Goal: Task Accomplishment & Management: Manage account settings

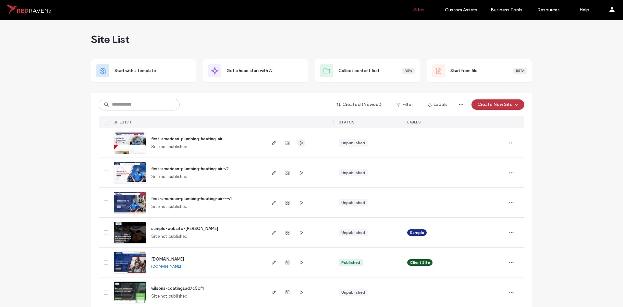
click at [300, 143] on icon "button" at bounding box center [301, 142] width 5 height 5
click at [300, 201] on use "button" at bounding box center [301, 202] width 3 height 4
click at [300, 175] on icon "button" at bounding box center [301, 172] width 5 height 5
click at [272, 204] on use "button" at bounding box center [274, 203] width 4 height 4
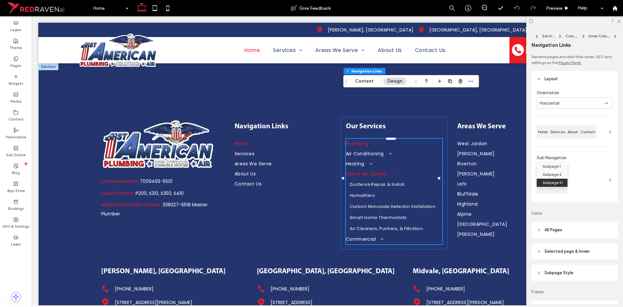
type input "***"
type input "****"
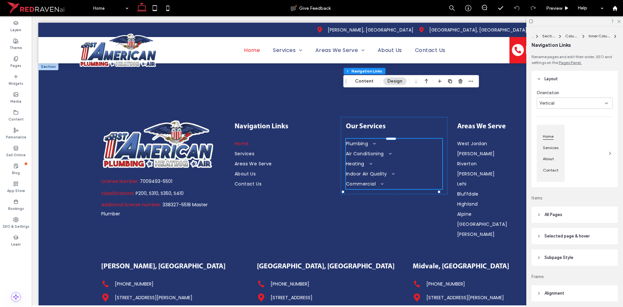
scroll to position [2480, 0]
click at [389, 82] on button "Design" at bounding box center [394, 81] width 23 height 8
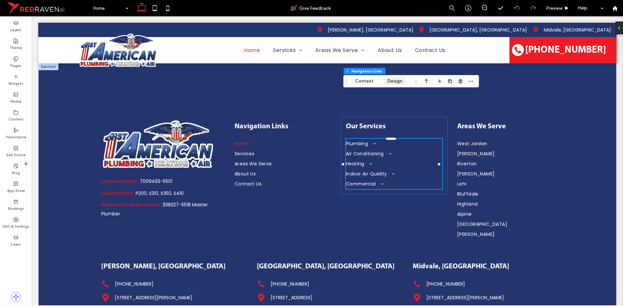
drag, startPoint x: 396, startPoint y: 80, endPoint x: 536, endPoint y: 107, distance: 142.7
click at [396, 80] on button "Design" at bounding box center [394, 81] width 23 height 8
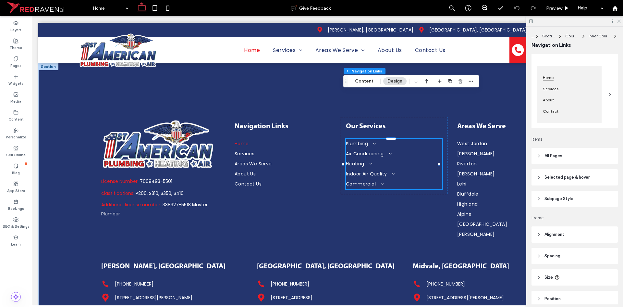
scroll to position [87, 0]
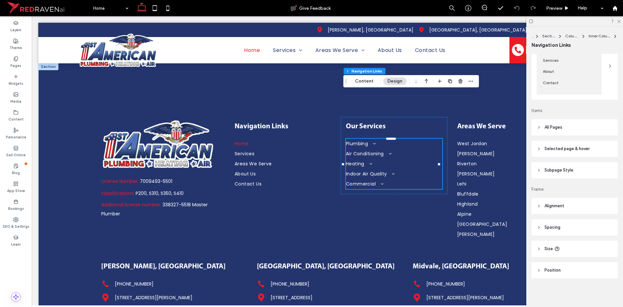
click at [583, 148] on span "Selected page & hover" at bounding box center [567, 148] width 45 height 6
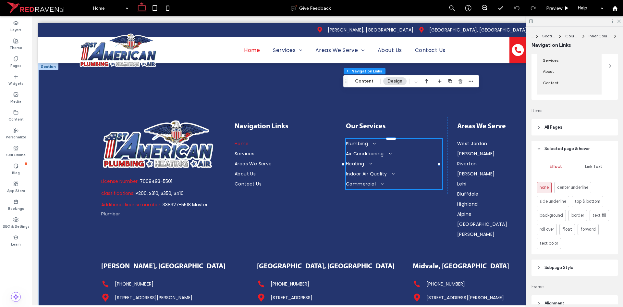
scroll to position [152, 0]
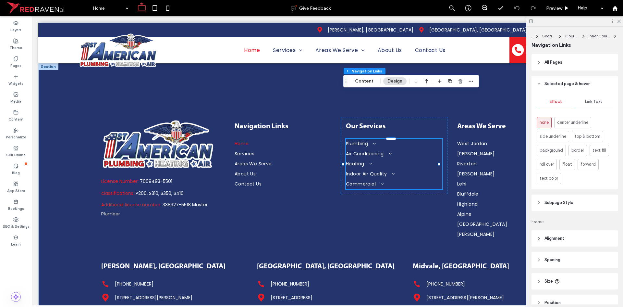
click at [592, 103] on span "Link Text" at bounding box center [593, 101] width 17 height 5
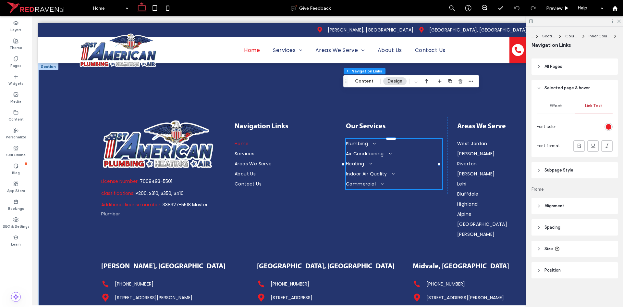
scroll to position [148, 0]
click at [540, 87] on icon at bounding box center [539, 88] width 5 height 5
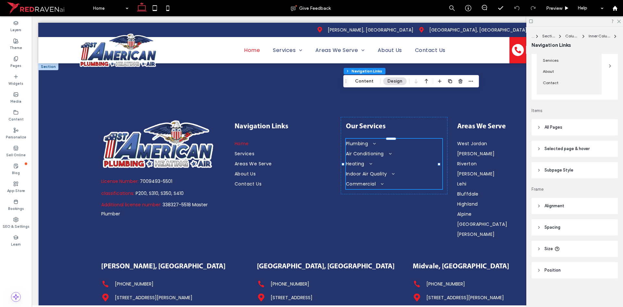
click at [584, 166] on header "Subpage Style" at bounding box center [575, 170] width 86 height 16
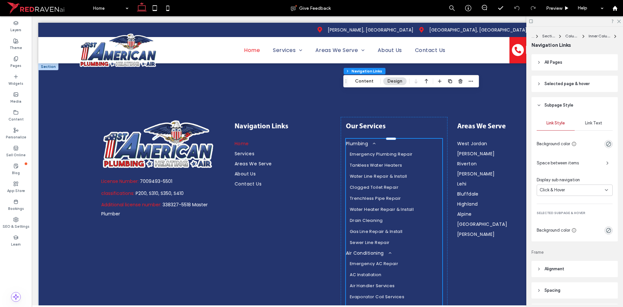
scroll to position [185, 0]
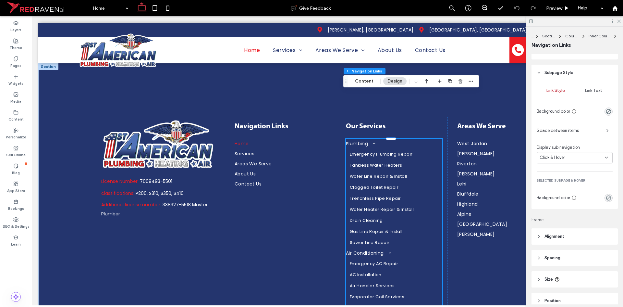
click at [592, 93] on span "Link Text" at bounding box center [593, 90] width 17 height 5
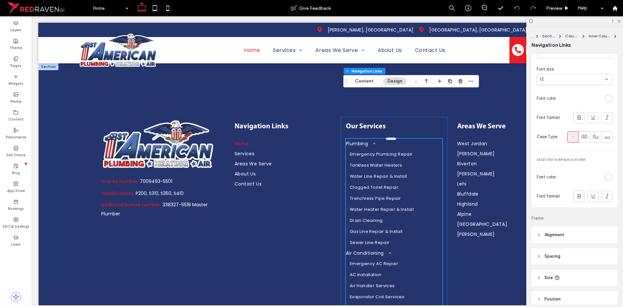
scroll to position [282, 0]
click at [607, 174] on div "rgb(255, 255, 255)" at bounding box center [609, 174] width 6 height 6
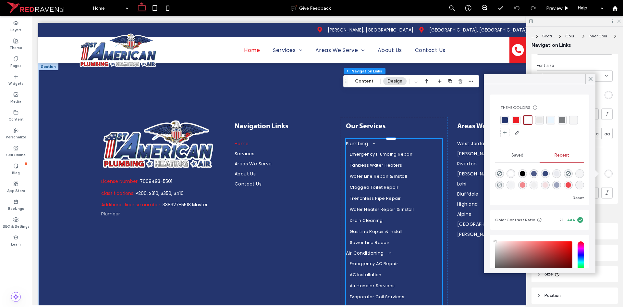
click at [518, 121] on div "rgba(237, 28, 36, 1)" at bounding box center [516, 120] width 6 height 6
click at [591, 79] on use at bounding box center [590, 79] width 3 height 4
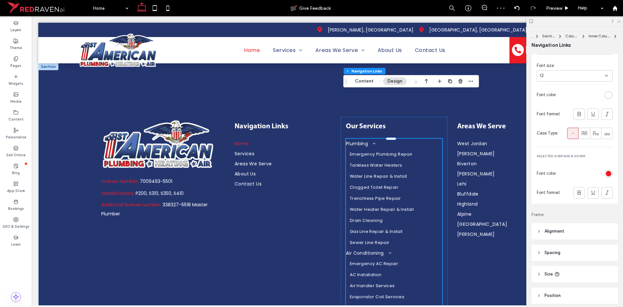
click at [618, 21] on icon at bounding box center [619, 21] width 4 height 4
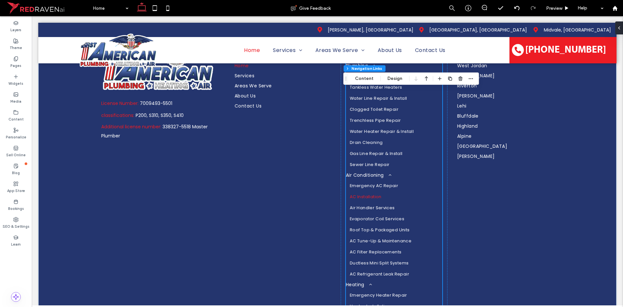
scroll to position [2480, 0]
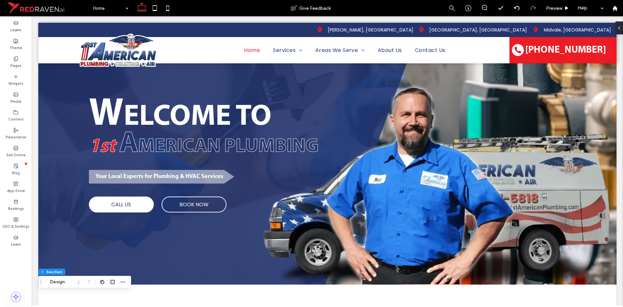
scroll to position [0, 0]
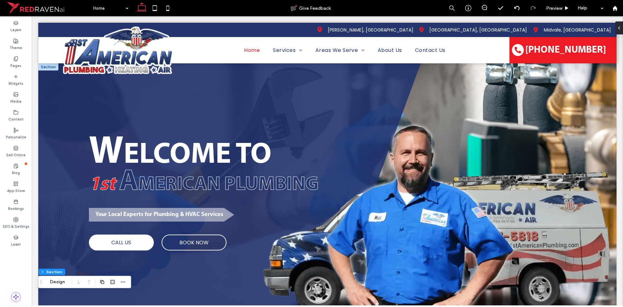
click at [61, 95] on div "W ELCOME TO ﻿ 1st A MERICAN PLUMBING Your Local Experts for Plumbing & HVAC Ser…" at bounding box center [229, 193] width 383 height 260
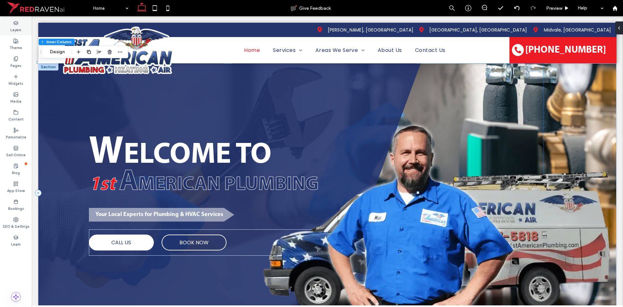
click at [11, 27] on label "Layers" at bounding box center [15, 29] width 11 height 7
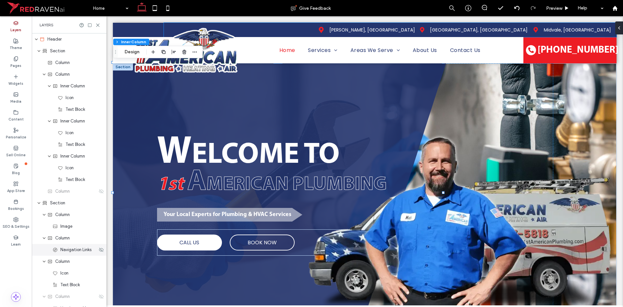
scroll to position [173, 0]
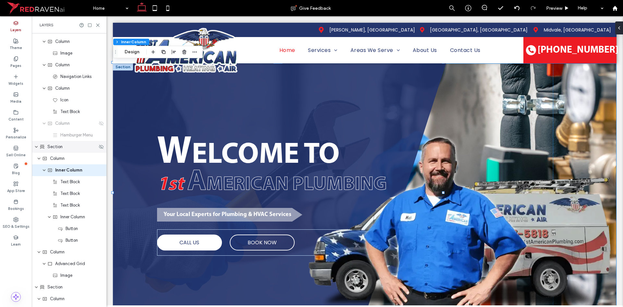
click at [52, 150] on div "Section" at bounding box center [69, 147] width 75 height 12
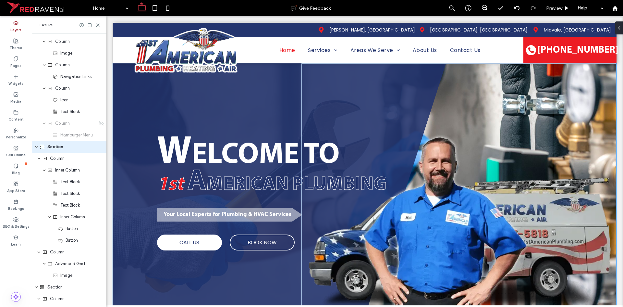
scroll to position [150, 0]
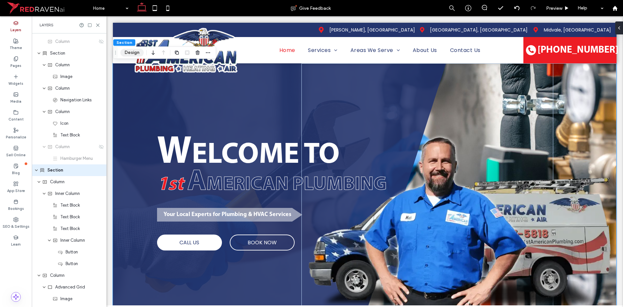
click at [133, 50] on button "Design" at bounding box center [131, 53] width 23 height 8
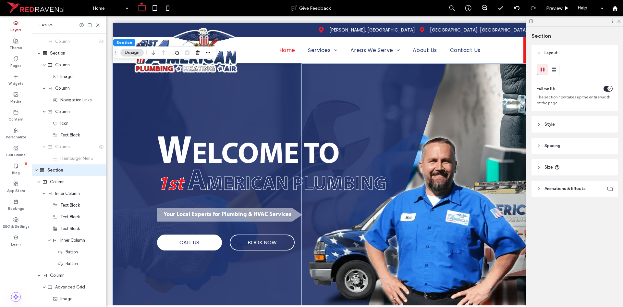
click at [572, 124] on header "Style" at bounding box center [575, 124] width 86 height 16
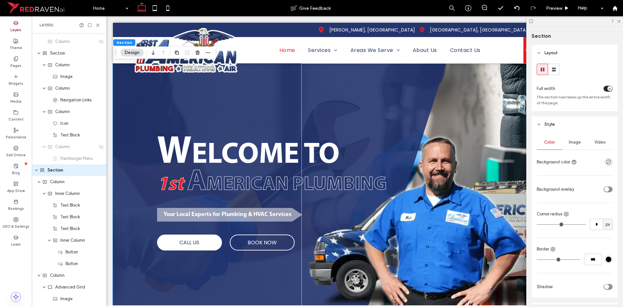
click at [580, 146] on div "Image" at bounding box center [574, 142] width 25 height 14
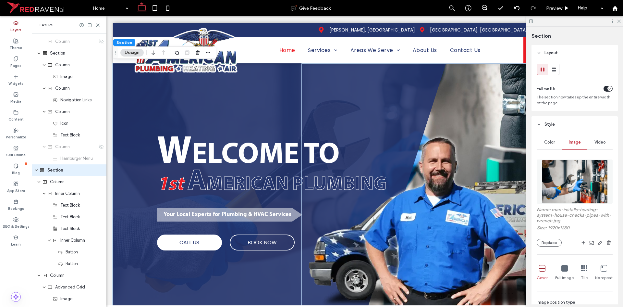
click at [574, 175] on img at bounding box center [575, 181] width 66 height 44
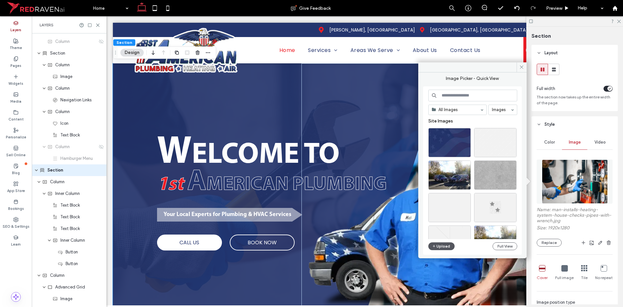
click at [438, 245] on button "Upload" at bounding box center [442, 246] width 27 height 8
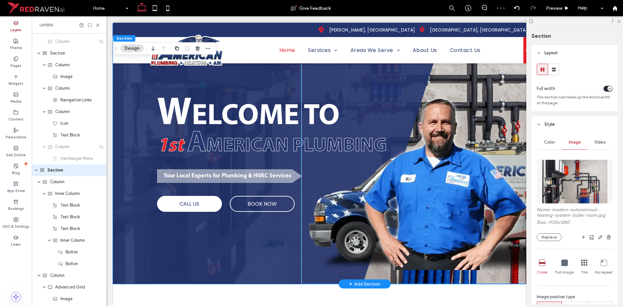
scroll to position [0, 0]
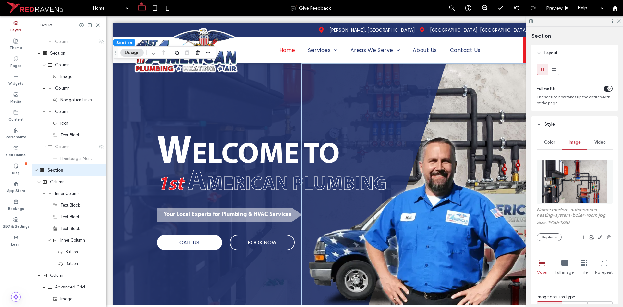
click at [97, 29] on div "Layers" at bounding box center [69, 24] width 75 height 17
click at [98, 27] on icon at bounding box center [97, 25] width 5 height 5
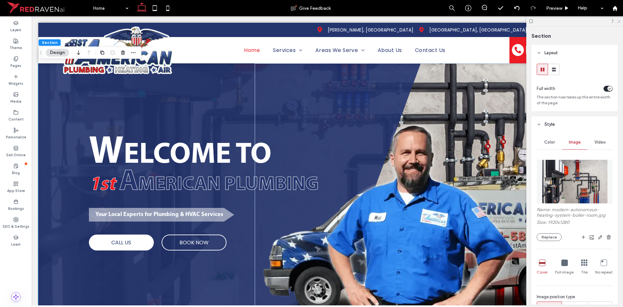
click at [619, 23] on div at bounding box center [575, 21] width 97 height 10
click at [619, 22] on use at bounding box center [619, 22] width 4 height 4
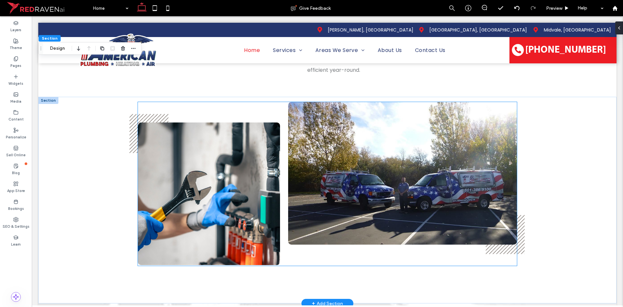
scroll to position [390, 0]
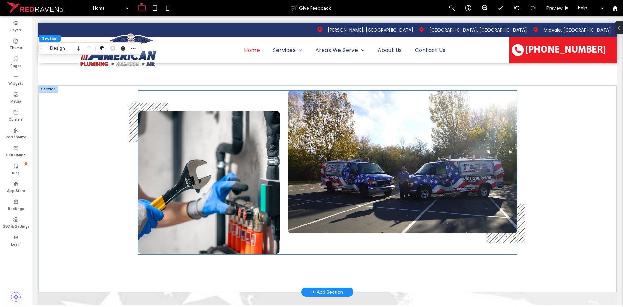
click at [238, 157] on img at bounding box center [209, 182] width 142 height 143
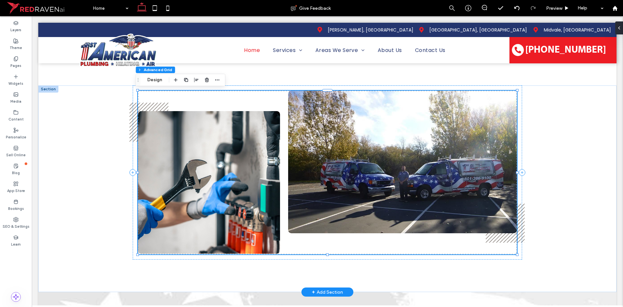
click at [238, 157] on img at bounding box center [209, 182] width 142 height 143
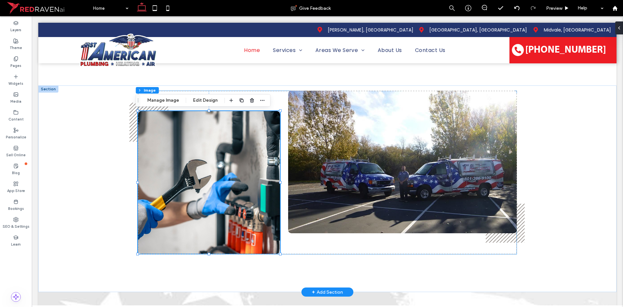
type input "**"
click at [241, 155] on img at bounding box center [209, 182] width 142 height 143
click at [168, 98] on button "Manage Image" at bounding box center [163, 100] width 40 height 8
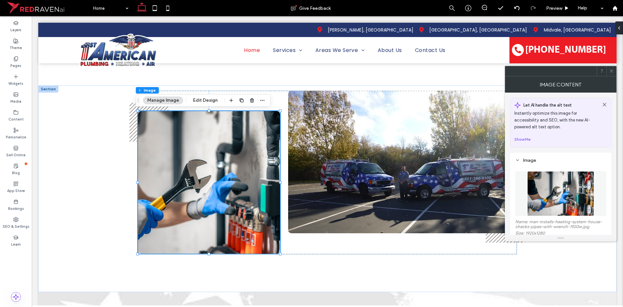
click at [539, 190] on img at bounding box center [561, 193] width 67 height 45
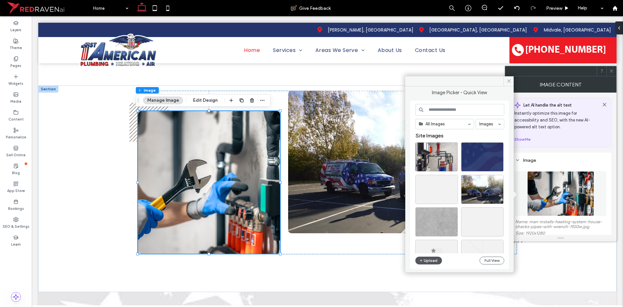
click at [437, 259] on button "Upload" at bounding box center [429, 260] width 27 height 8
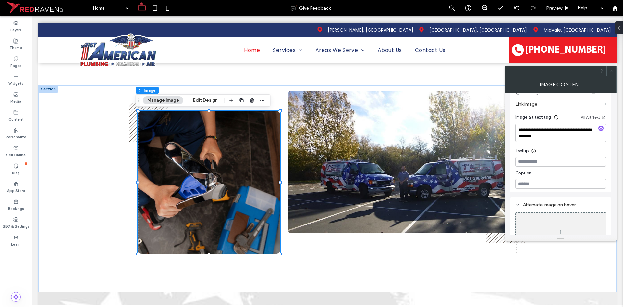
scroll to position [162, 0]
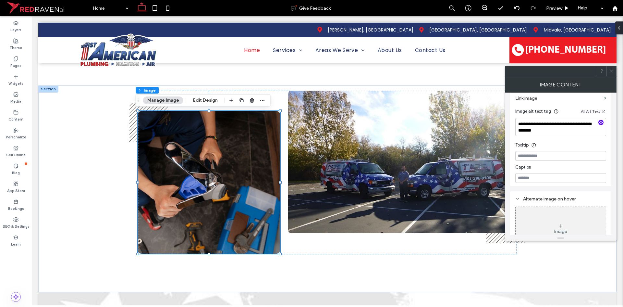
click at [601, 123] on icon "button" at bounding box center [601, 122] width 5 height 5
type textarea "**********"
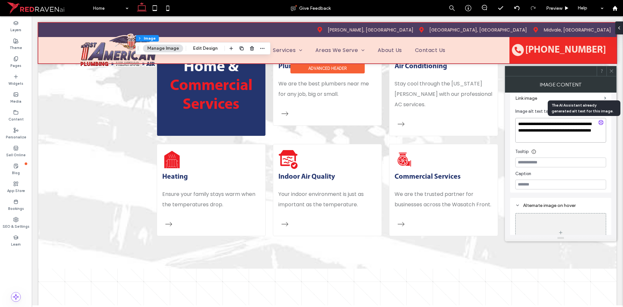
scroll to position [714, 0]
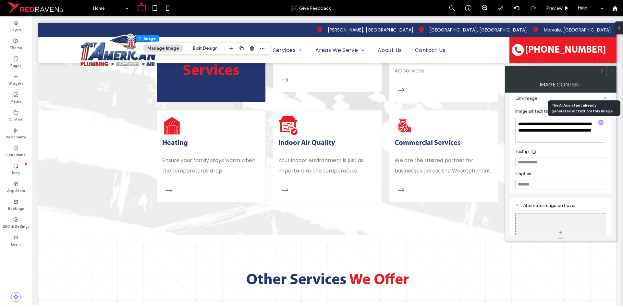
drag, startPoint x: 612, startPoint y: 70, endPoint x: 558, endPoint y: 93, distance: 58.8
click at [612, 71] on icon at bounding box center [611, 70] width 5 height 5
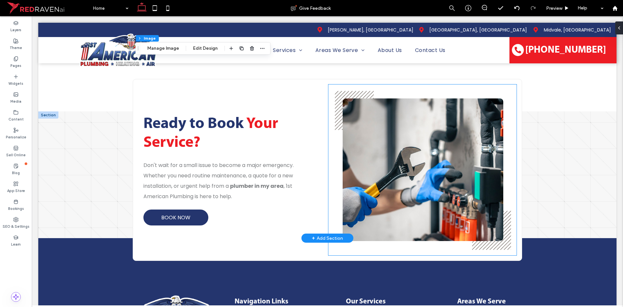
scroll to position [2240, 0]
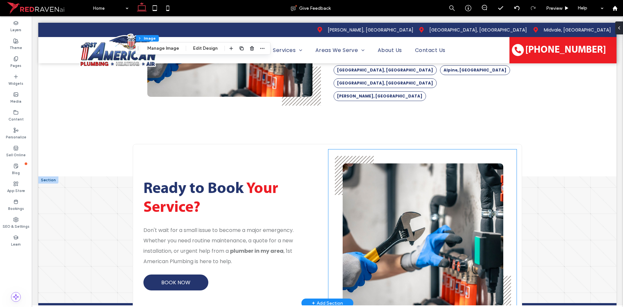
click at [396, 177] on img at bounding box center [423, 234] width 160 height 143
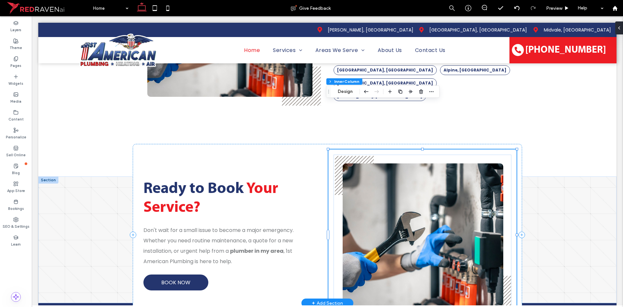
click at [402, 170] on img at bounding box center [423, 234] width 160 height 143
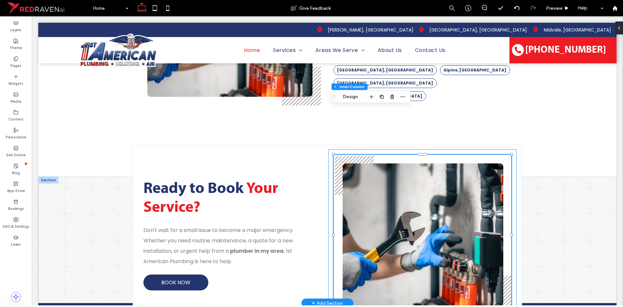
click at [376, 163] on img at bounding box center [423, 234] width 160 height 143
click at [368, 163] on img at bounding box center [423, 234] width 160 height 143
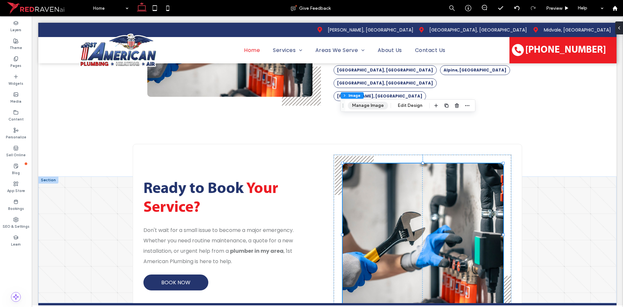
type input "**"
click at [362, 106] on button "Manage Image" at bounding box center [368, 106] width 40 height 8
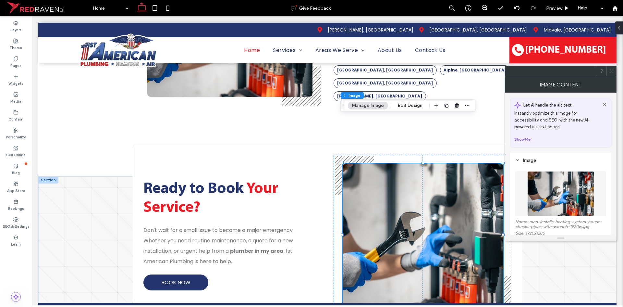
click at [543, 192] on img at bounding box center [561, 193] width 67 height 45
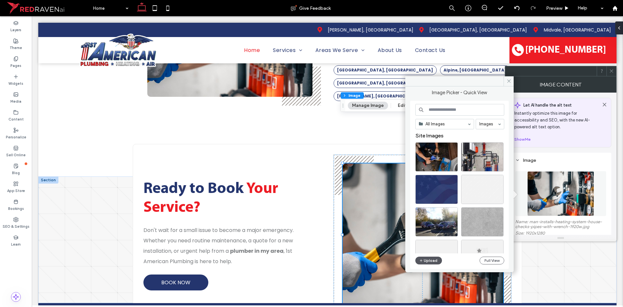
click at [426, 260] on button "Upload" at bounding box center [429, 260] width 27 height 8
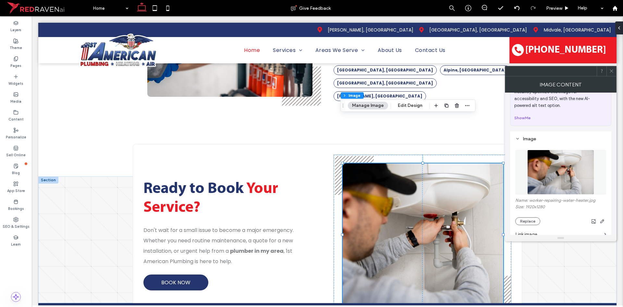
scroll to position [65, 0]
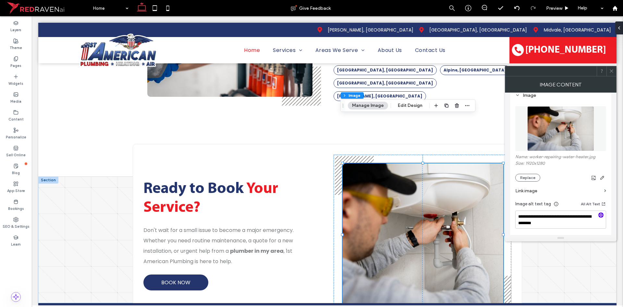
click at [603, 216] on icon "button" at bounding box center [601, 215] width 5 height 5
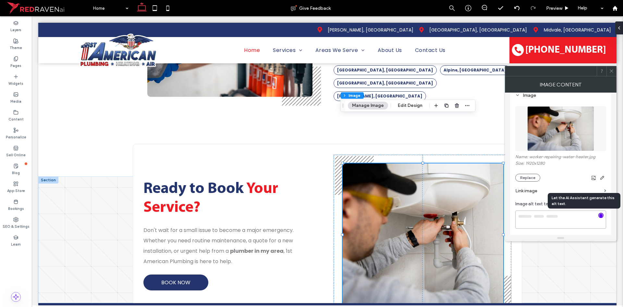
type textarea "**********"
click at [613, 70] on icon at bounding box center [611, 70] width 5 height 5
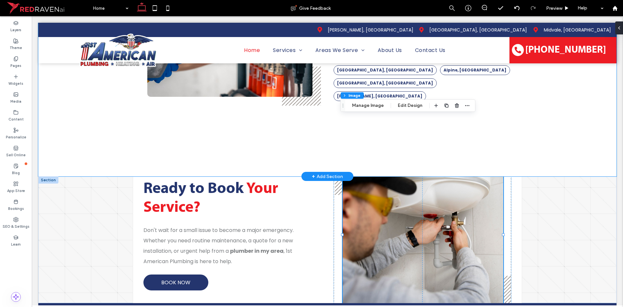
click at [523, 103] on div "Other Areas We Serve 1st American Plumbing is proud to extend its quality plumb…" at bounding box center [327, 41] width 579 height 269
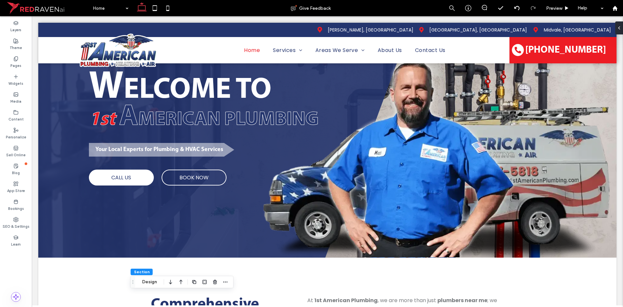
scroll to position [0, 0]
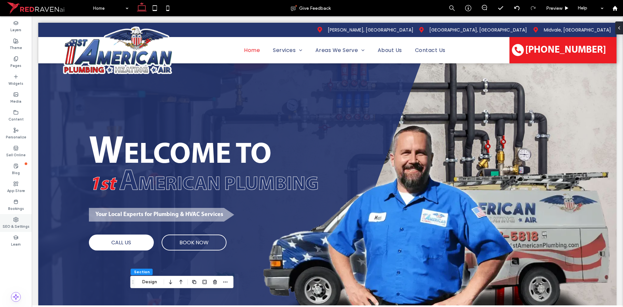
click at [15, 220] on icon at bounding box center [15, 219] width 5 height 5
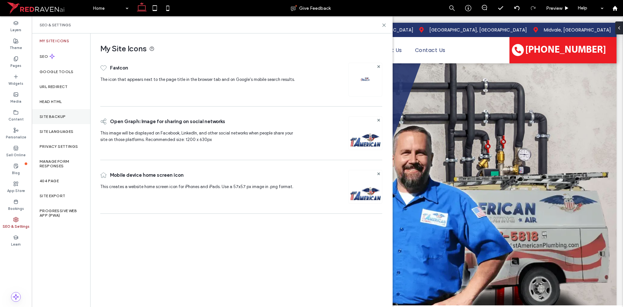
click at [55, 118] on label "Site Backup" at bounding box center [53, 116] width 26 height 5
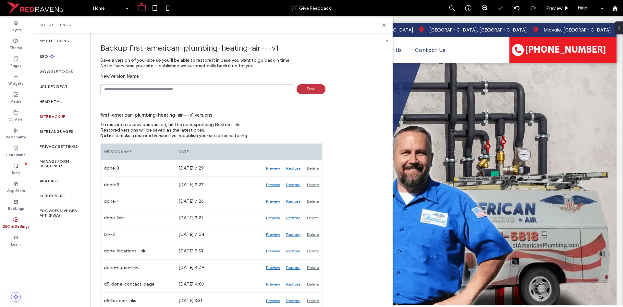
click at [136, 83] on div "New Version Name Save" at bounding box center [238, 83] width 277 height 21
click at [129, 87] on input "text" at bounding box center [196, 89] width 193 height 10
type input "******"
click at [384, 25] on use at bounding box center [384, 25] width 3 height 3
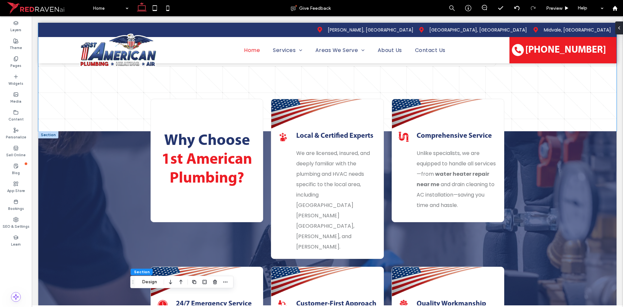
scroll to position [1591, 0]
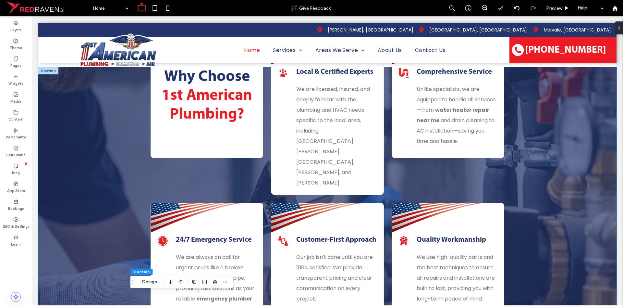
click at [85, 161] on div "Why Choose 1st American Plumbing? Local Icon Local & Certified Experts We are l…" at bounding box center [327, 212] width 579 height 291
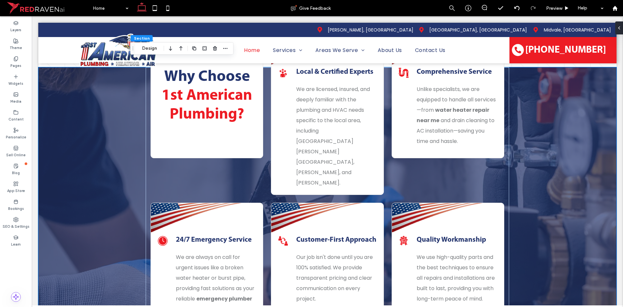
click at [146, 44] on div "Section Design" at bounding box center [182, 48] width 103 height 12
drag, startPoint x: 146, startPoint y: 46, endPoint x: 163, endPoint y: 53, distance: 18.0
click at [146, 47] on button "Design" at bounding box center [149, 48] width 23 height 8
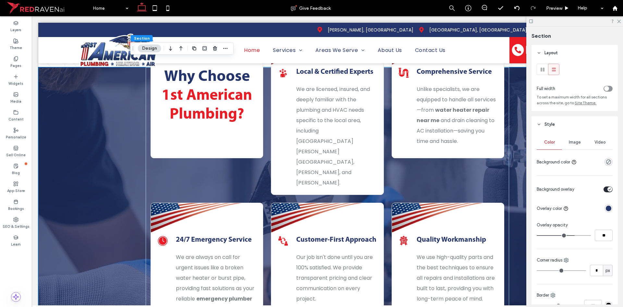
click at [574, 143] on span "Image" at bounding box center [575, 142] width 12 height 5
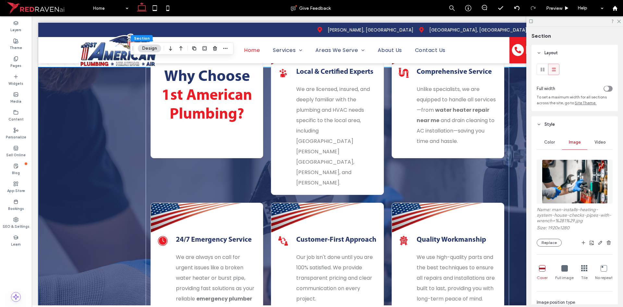
click at [570, 172] on img at bounding box center [575, 181] width 66 height 44
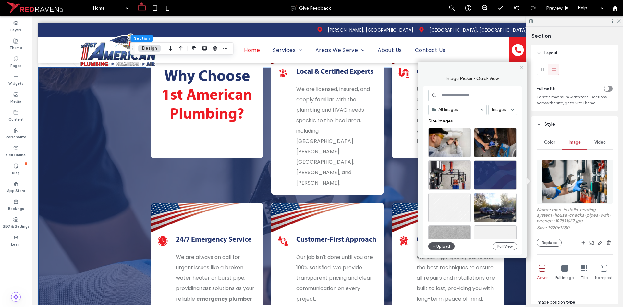
click at [443, 246] on button "Upload" at bounding box center [442, 246] width 27 height 8
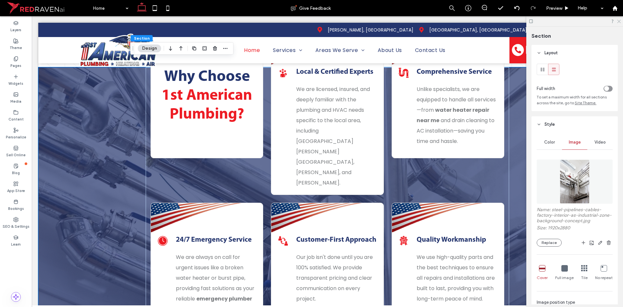
click at [619, 21] on use at bounding box center [619, 22] width 4 height 4
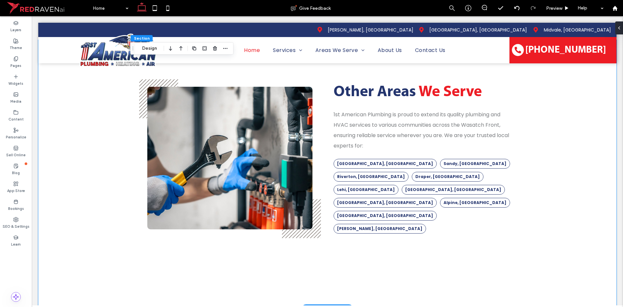
scroll to position [2013, 0]
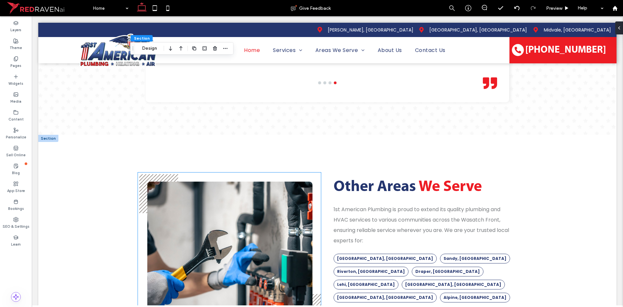
click at [254, 184] on img at bounding box center [229, 252] width 165 height 143
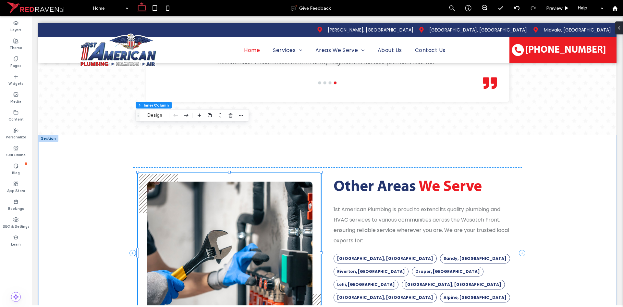
click at [255, 184] on img at bounding box center [229, 252] width 165 height 143
click at [228, 181] on img at bounding box center [229, 252] width 165 height 143
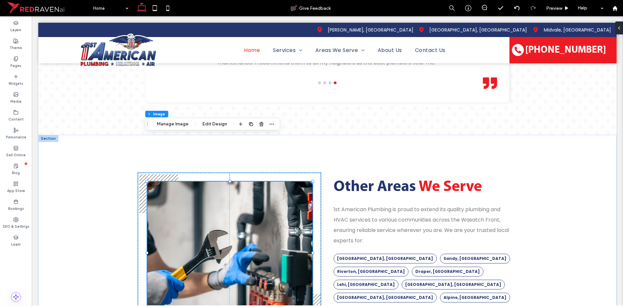
type input "**"
click at [170, 124] on button "Manage Image" at bounding box center [173, 124] width 40 height 8
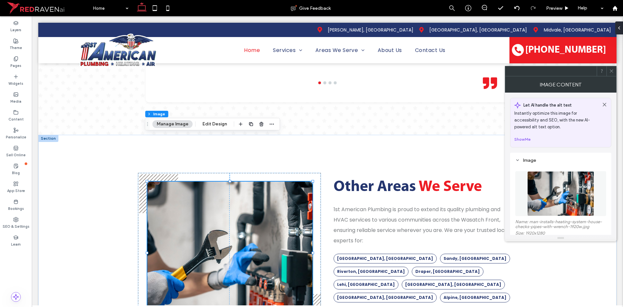
click at [554, 197] on img at bounding box center [561, 193] width 67 height 45
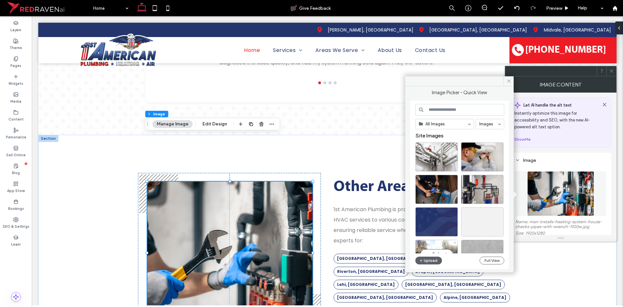
click at [428, 255] on div "All Images Images Site Images Select Upload Full View" at bounding box center [460, 185] width 89 height 162
click at [428, 259] on button "Upload" at bounding box center [429, 260] width 27 height 8
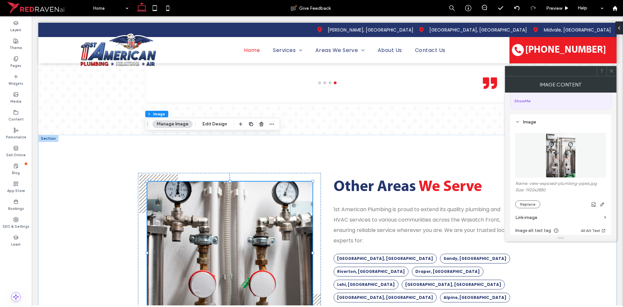
scroll to position [97, 0]
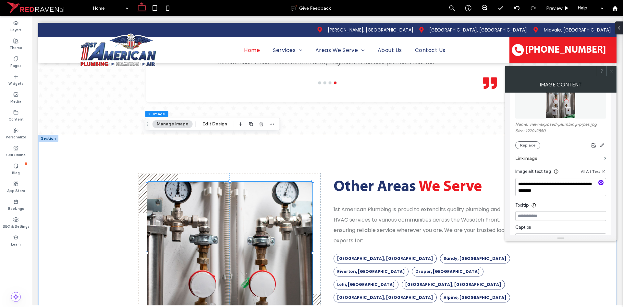
click at [601, 182] on icon "button" at bounding box center [601, 182] width 5 height 5
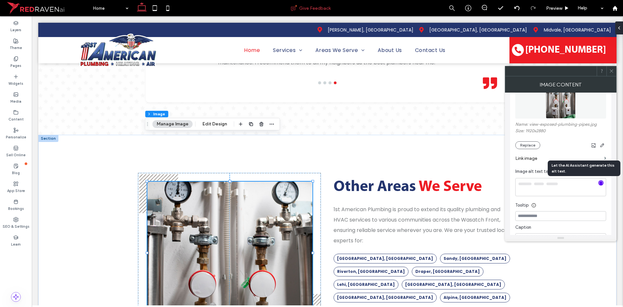
type textarea "**********"
click at [13, 229] on label "SEO & Settings" at bounding box center [16, 225] width 27 height 7
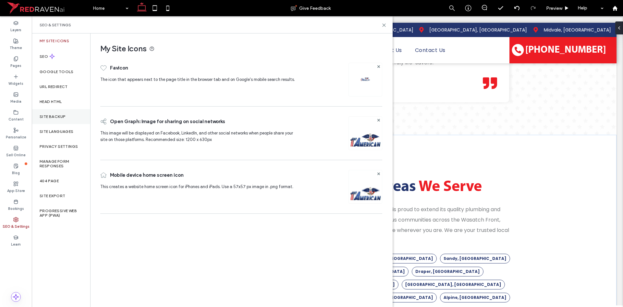
click at [54, 117] on label "Site Backup" at bounding box center [53, 116] width 26 height 5
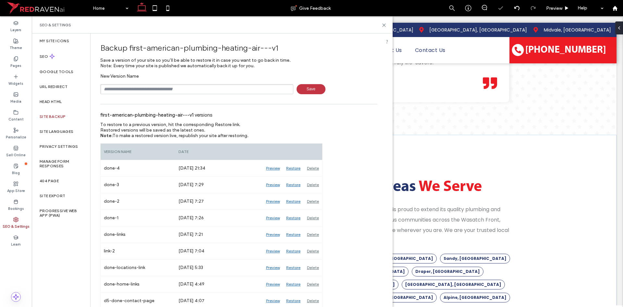
click at [135, 89] on input "text" at bounding box center [196, 89] width 193 height 10
type input "******"
click at [18, 63] on label "Pages" at bounding box center [15, 64] width 11 height 7
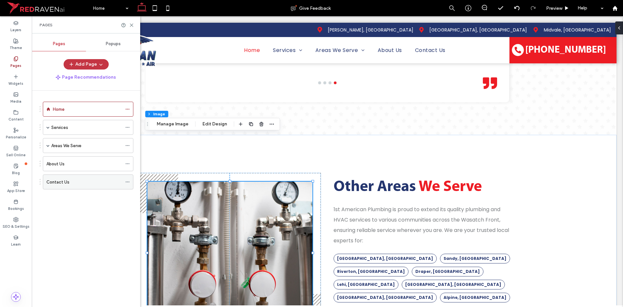
click at [70, 176] on div "Contact Us" at bounding box center [84, 182] width 76 height 14
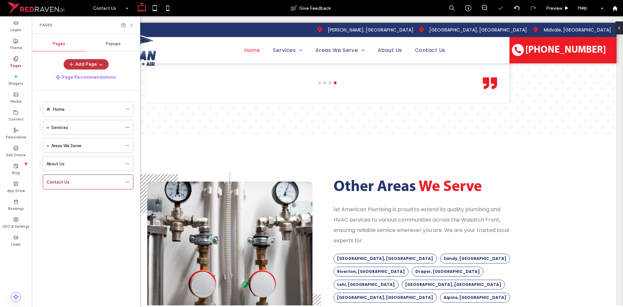
click at [132, 26] on icon at bounding box center [131, 25] width 5 height 5
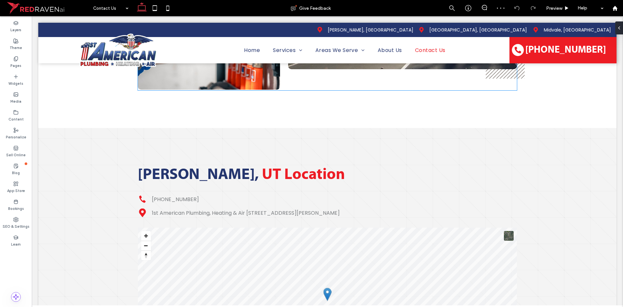
scroll to position [682, 0]
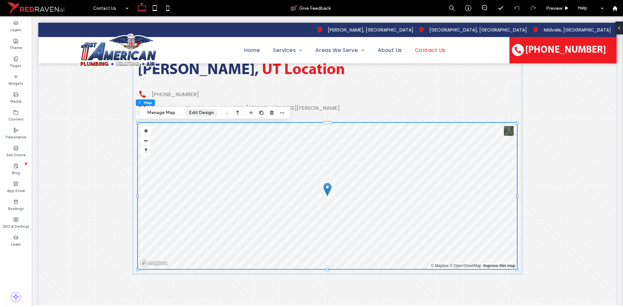
click at [199, 114] on button "Edit Design" at bounding box center [201, 113] width 33 height 8
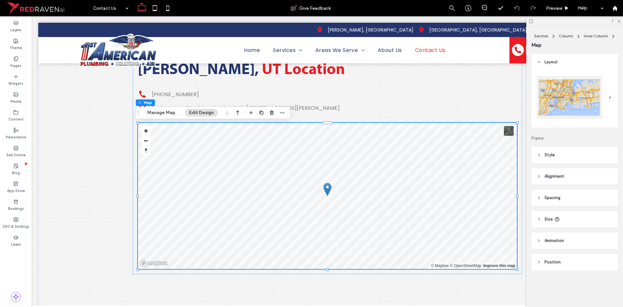
click at [609, 97] on icon at bounding box center [610, 97] width 5 height 5
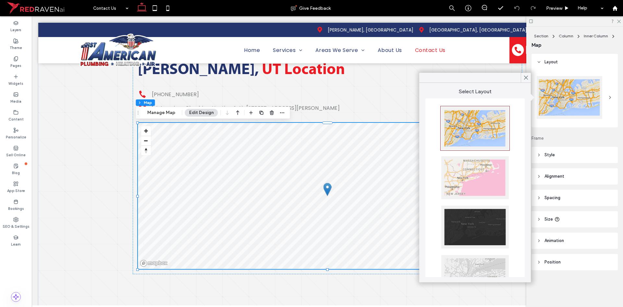
scroll to position [97, 0]
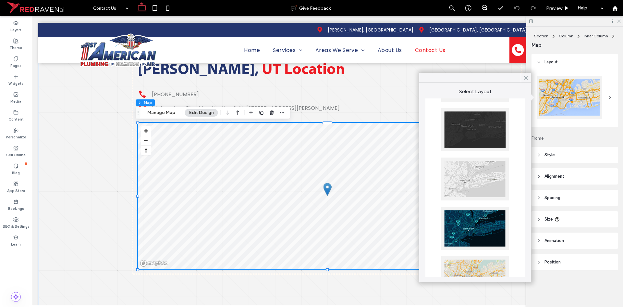
click at [485, 175] on div at bounding box center [476, 178] width 68 height 43
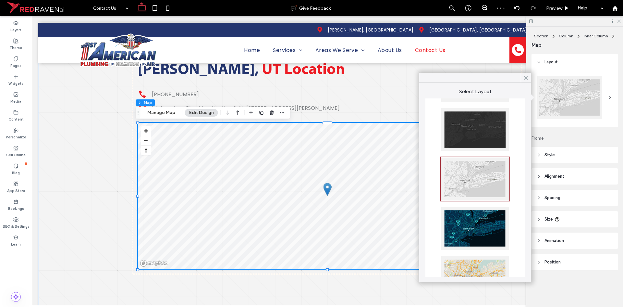
click at [490, 132] on div at bounding box center [476, 129] width 68 height 43
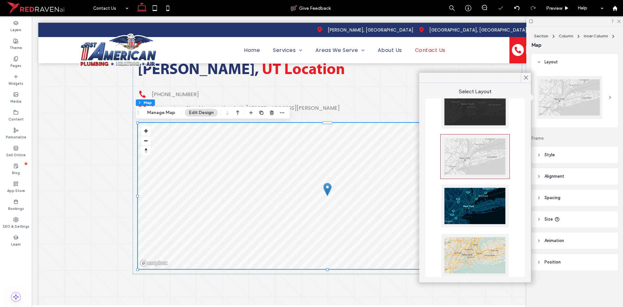
scroll to position [128, 0]
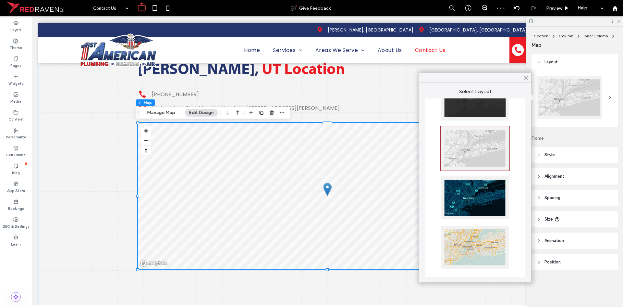
click at [475, 200] on div at bounding box center [476, 197] width 68 height 43
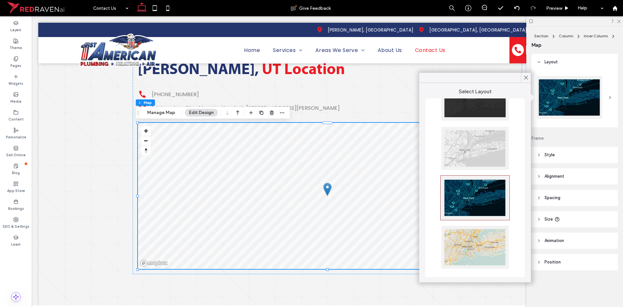
click at [476, 143] on div at bounding box center [476, 148] width 68 height 43
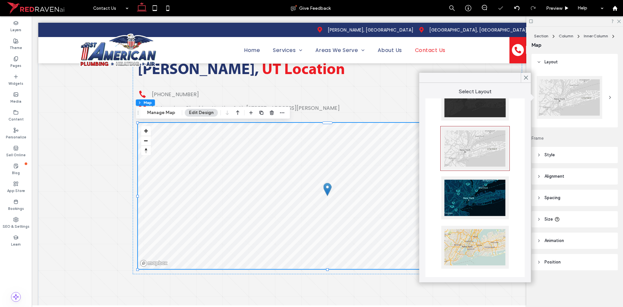
click at [476, 235] on div at bounding box center [476, 247] width 68 height 43
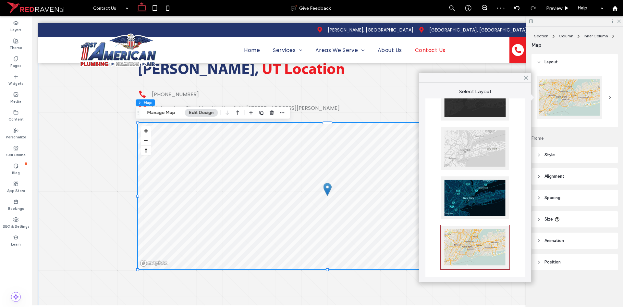
click at [477, 145] on div at bounding box center [476, 148] width 68 height 43
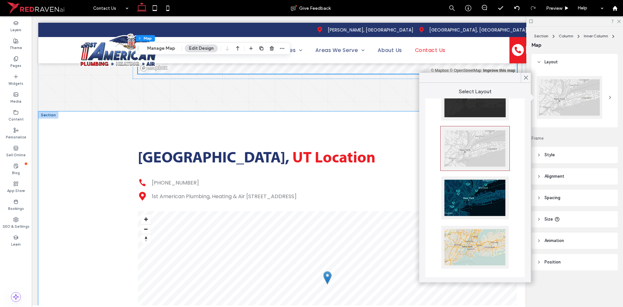
scroll to position [974, 0]
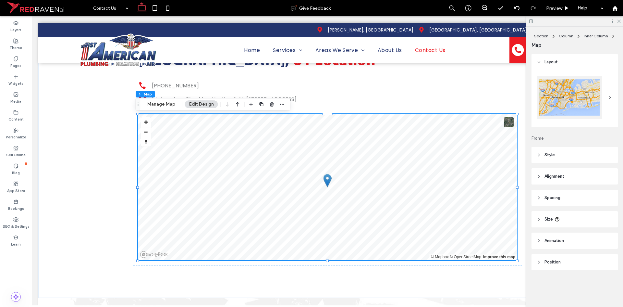
click at [567, 110] on div at bounding box center [570, 97] width 66 height 43
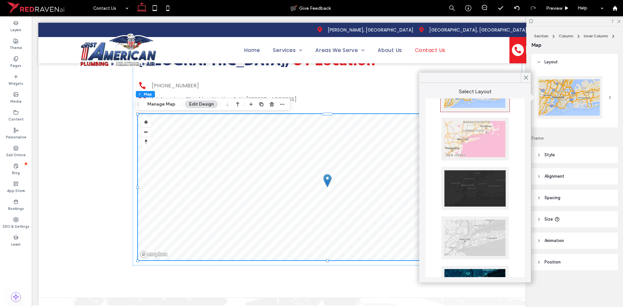
scroll to position [97, 0]
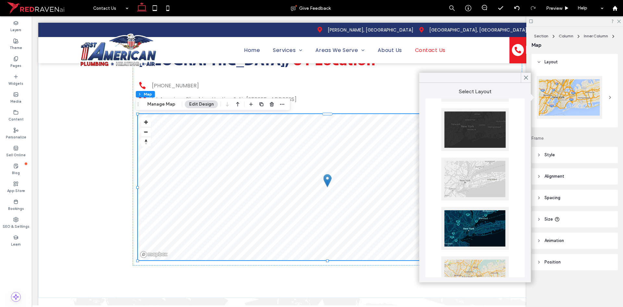
click at [479, 174] on div at bounding box center [476, 178] width 68 height 43
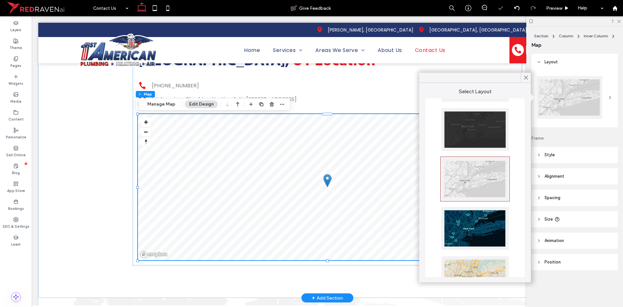
click at [95, 175] on div "South Jordan, UT Location Phone Icon 801-477-5816 Map Pin Icon 1st American Plu…" at bounding box center [327, 155] width 579 height 283
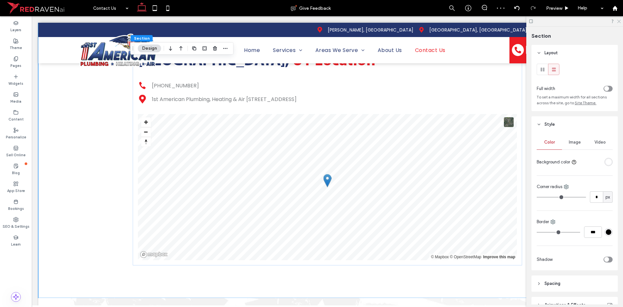
click at [620, 22] on use at bounding box center [619, 22] width 4 height 4
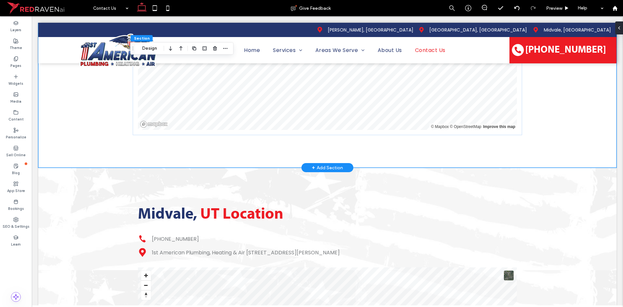
scroll to position [1234, 0]
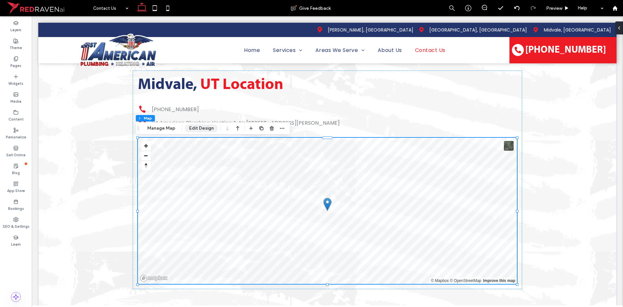
click at [209, 130] on button "Edit Design" at bounding box center [201, 128] width 33 height 8
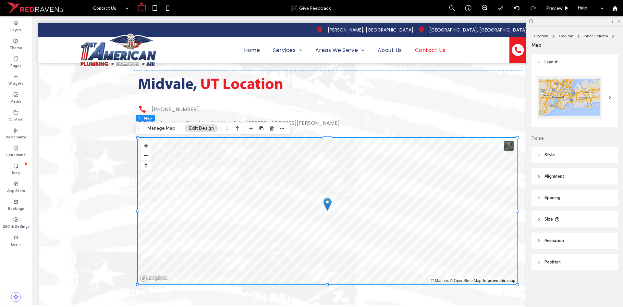
click at [575, 97] on div at bounding box center [570, 97] width 66 height 43
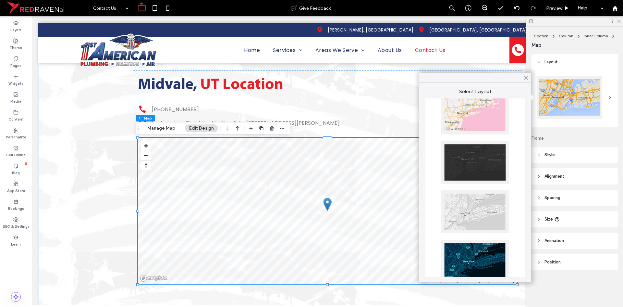
scroll to position [128, 0]
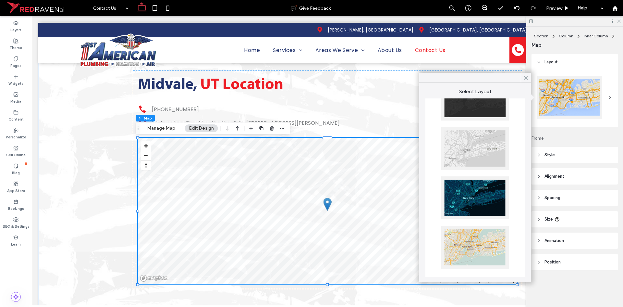
click at [470, 146] on div at bounding box center [476, 148] width 68 height 43
drag, startPoint x: 619, startPoint y: 21, endPoint x: 571, endPoint y: 25, distance: 47.8
click at [619, 21] on icon at bounding box center [619, 21] width 4 height 4
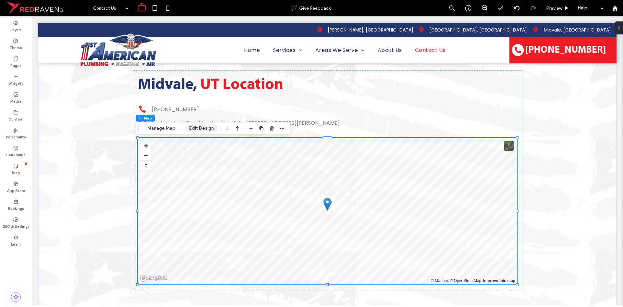
click at [192, 127] on button "Edit Design" at bounding box center [201, 128] width 33 height 8
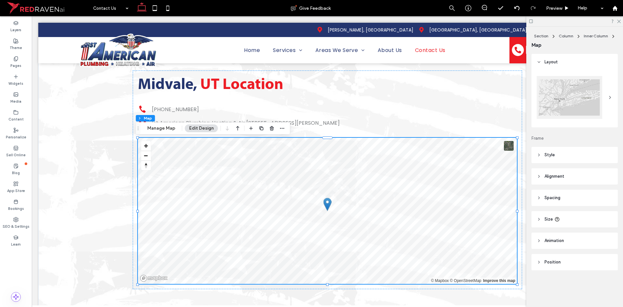
click at [570, 157] on header "Style" at bounding box center [575, 155] width 86 height 16
click at [589, 195] on input "***" at bounding box center [593, 198] width 18 height 11
type input "*"
type input "***"
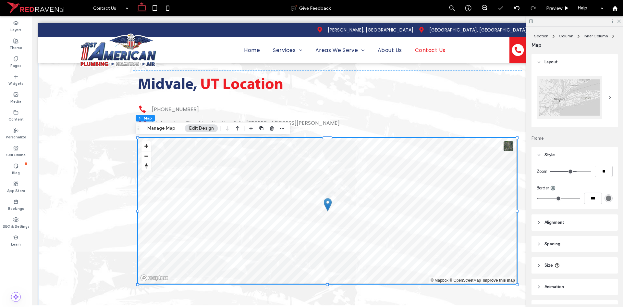
click at [607, 199] on div "rgb(121, 124, 127)" at bounding box center [609, 198] width 6 height 6
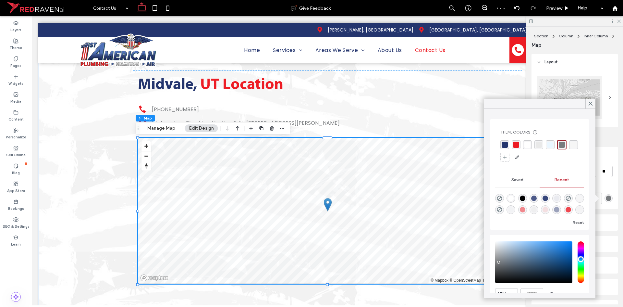
click at [504, 145] on div "rgba(36, 53, 110, 1)" at bounding box center [505, 145] width 6 height 6
click at [93, 172] on div "Midvale, UT Location Phone Icon 801-874-2900 Map Pin Icon 1st American Plumbing…" at bounding box center [327, 196] width 579 height 316
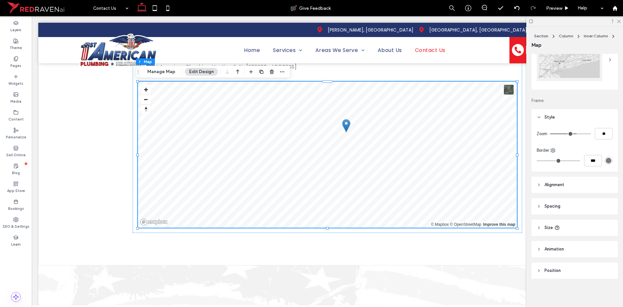
scroll to position [38, 0]
click at [588, 161] on input "***" at bounding box center [593, 160] width 18 height 11
type input "*"
type input "***"
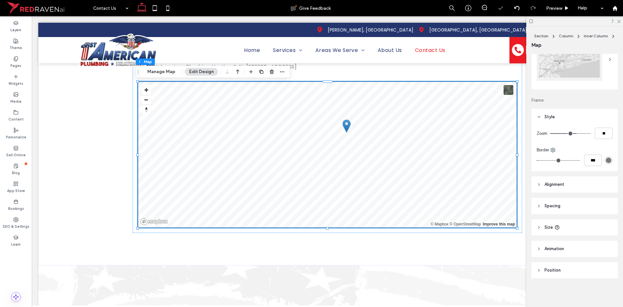
click at [607, 158] on div "rgb(121, 124, 127)" at bounding box center [609, 160] width 6 height 6
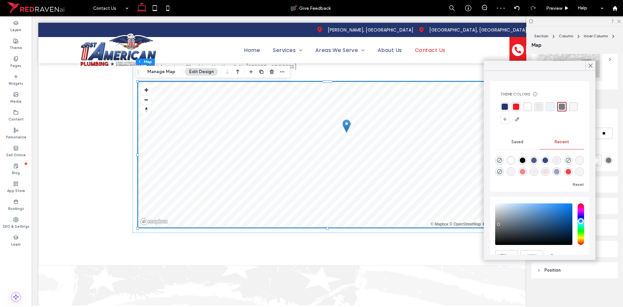
click at [505, 108] on div "rgba(36, 53, 110, 1)" at bounding box center [505, 107] width 6 height 6
click at [62, 122] on div "South Jordan, UT Location Phone Icon 801-477-5816 Map Pin Icon 1st American Plu…" at bounding box center [327, 123] width 579 height 283
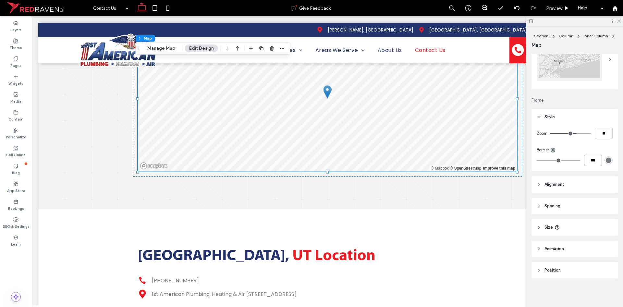
click at [593, 160] on input "***" at bounding box center [593, 160] width 18 height 11
type input "*"
type input "***"
click at [606, 159] on div "rgb(121, 124, 127)" at bounding box center [609, 160] width 6 height 6
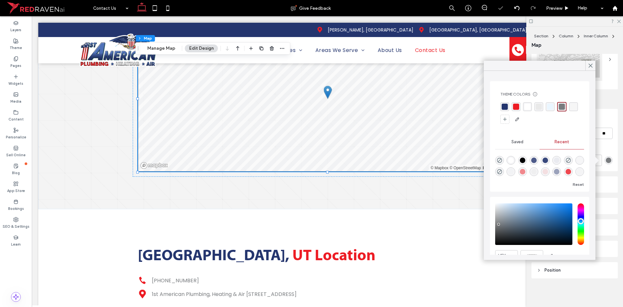
drag, startPoint x: 508, startPoint y: 108, endPoint x: 503, endPoint y: 110, distance: 5.4
click at [508, 108] on div "rgba(36, 53, 110, 1)" at bounding box center [505, 106] width 9 height 9
click at [16, 222] on label "SEO & Settings" at bounding box center [16, 225] width 27 height 7
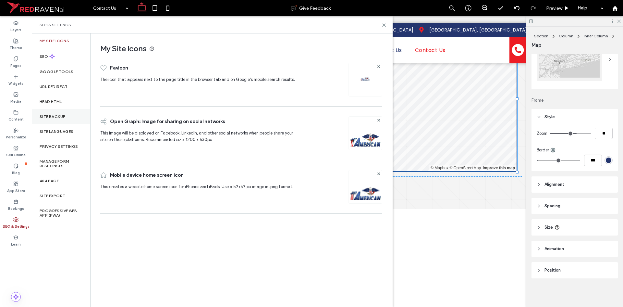
click at [54, 113] on div "Site Backup" at bounding box center [61, 116] width 58 height 15
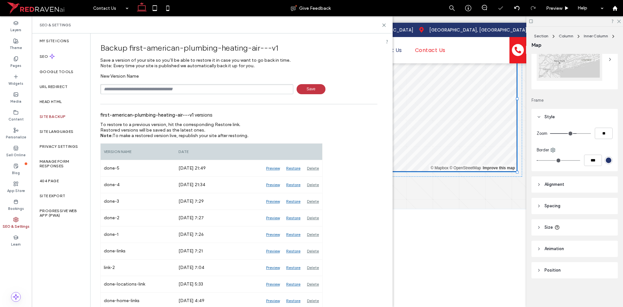
click at [116, 89] on input "text" at bounding box center [196, 89] width 193 height 10
type input "******"
click at [615, 6] on use at bounding box center [615, 8] width 5 height 5
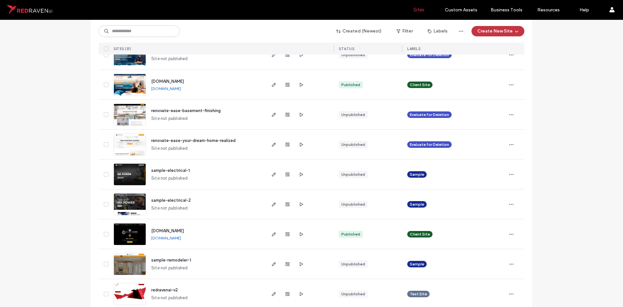
scroll to position [454, 0]
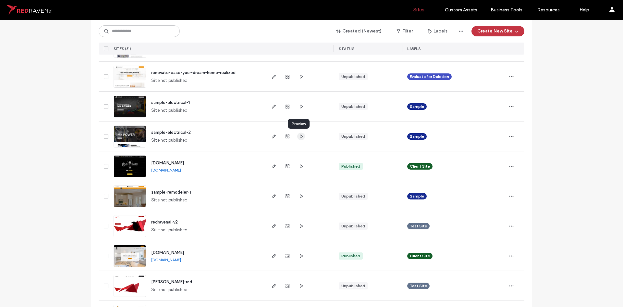
click at [301, 137] on icon "button" at bounding box center [301, 136] width 5 height 5
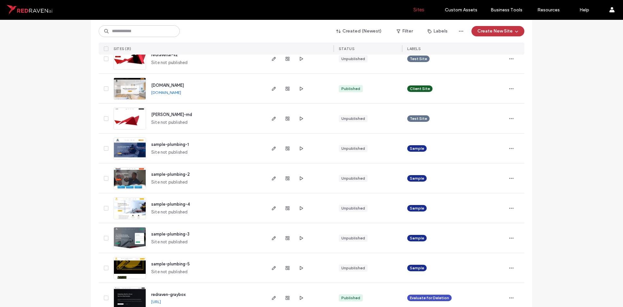
scroll to position [584, 0]
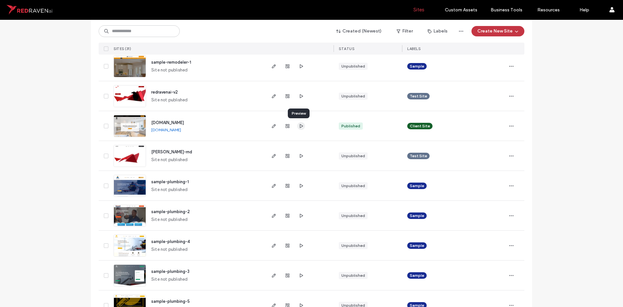
click at [300, 126] on icon "button" at bounding box center [301, 125] width 5 height 5
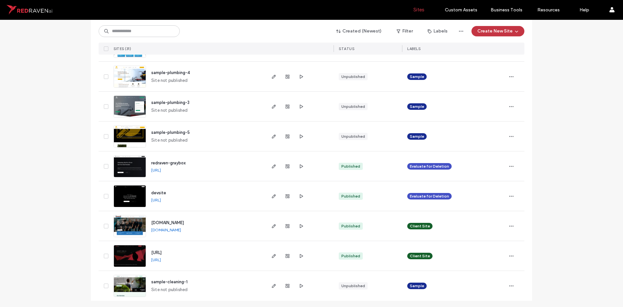
scroll to position [755, 0]
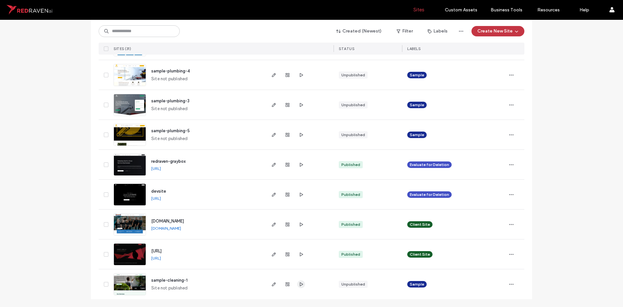
click at [300, 285] on icon "button" at bounding box center [301, 283] width 5 height 5
click at [295, 193] on div at bounding box center [287, 195] width 35 height 30
click at [299, 194] on icon "button" at bounding box center [301, 194] width 5 height 5
click at [299, 164] on icon "button" at bounding box center [301, 164] width 5 height 5
click at [300, 255] on use "button" at bounding box center [301, 254] width 3 height 4
